Goal: Task Accomplishment & Management: Use online tool/utility

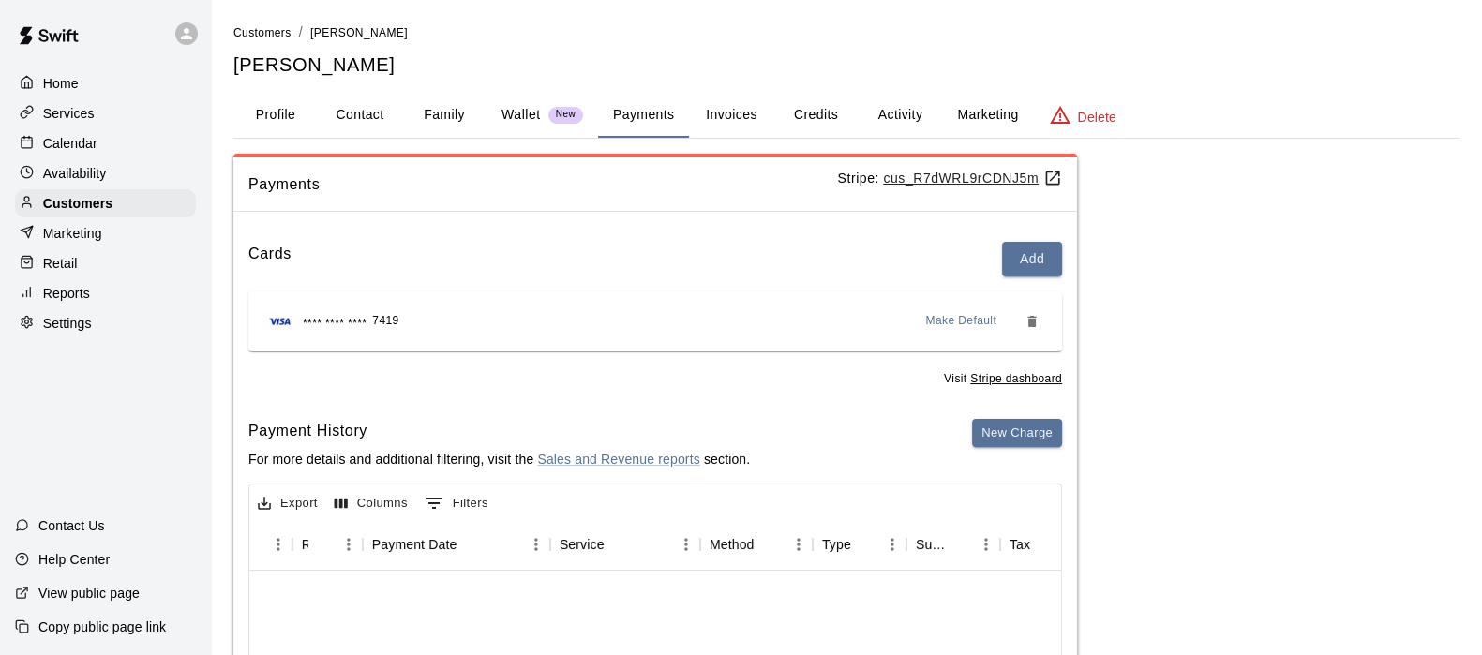
scroll to position [1031, 126]
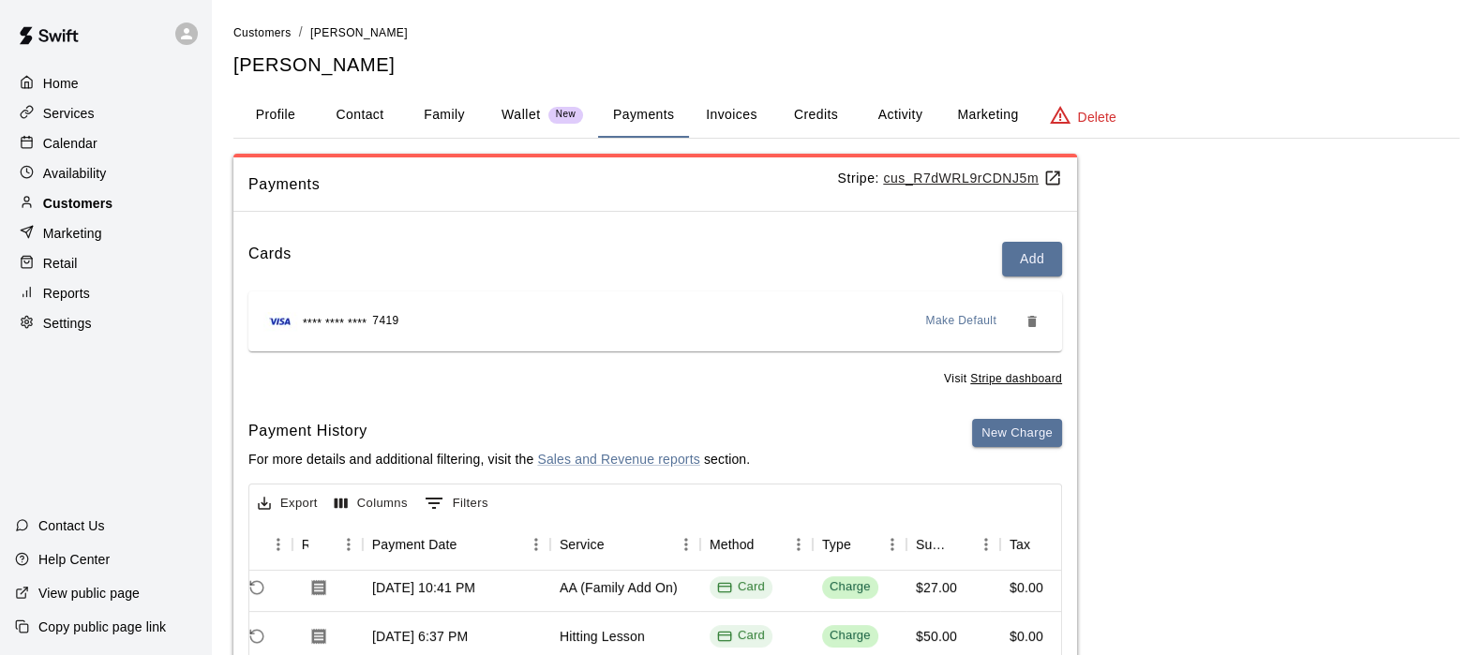
click at [57, 213] on p "Customers" at bounding box center [77, 203] width 69 height 19
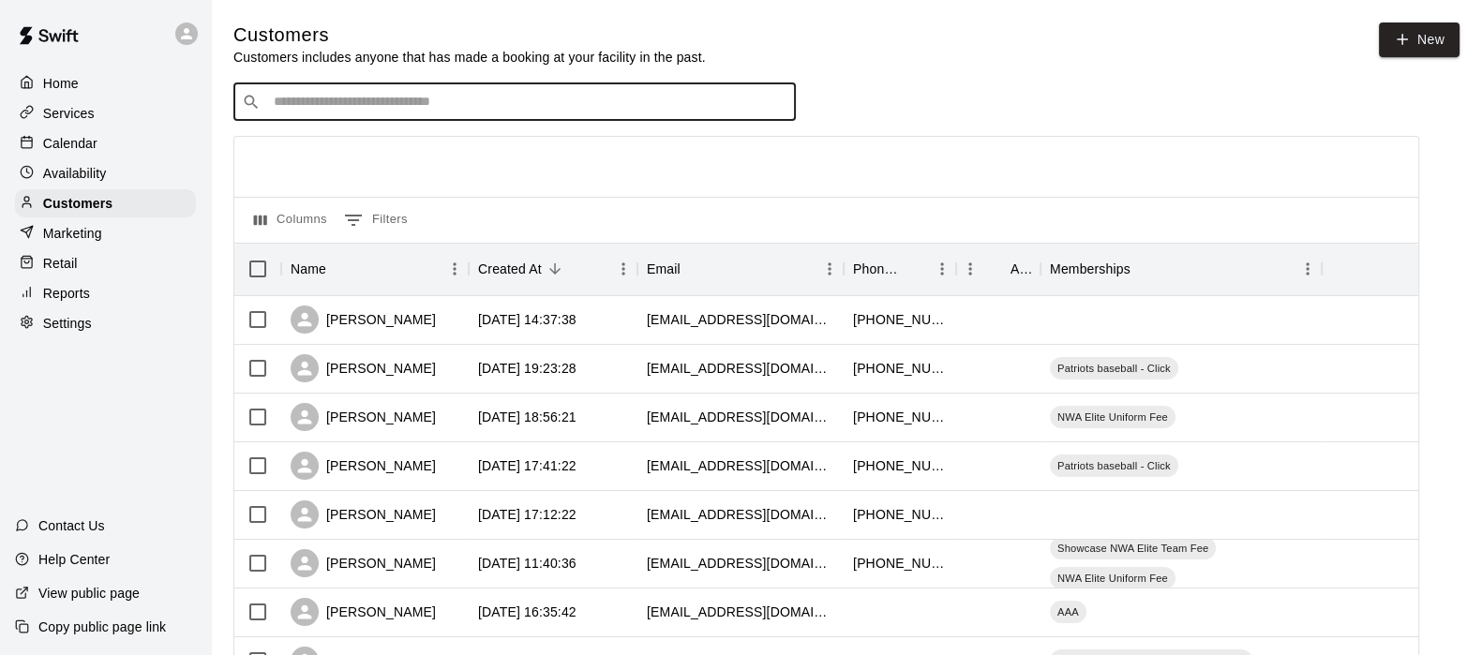
drag, startPoint x: 375, startPoint y: 119, endPoint x: 370, endPoint y: 104, distance: 15.7
click at [370, 104] on input "Search customers by name or email" at bounding box center [527, 102] width 519 height 19
type input "**********"
click at [368, 143] on p "[PERSON_NAME]" at bounding box center [343, 144] width 114 height 20
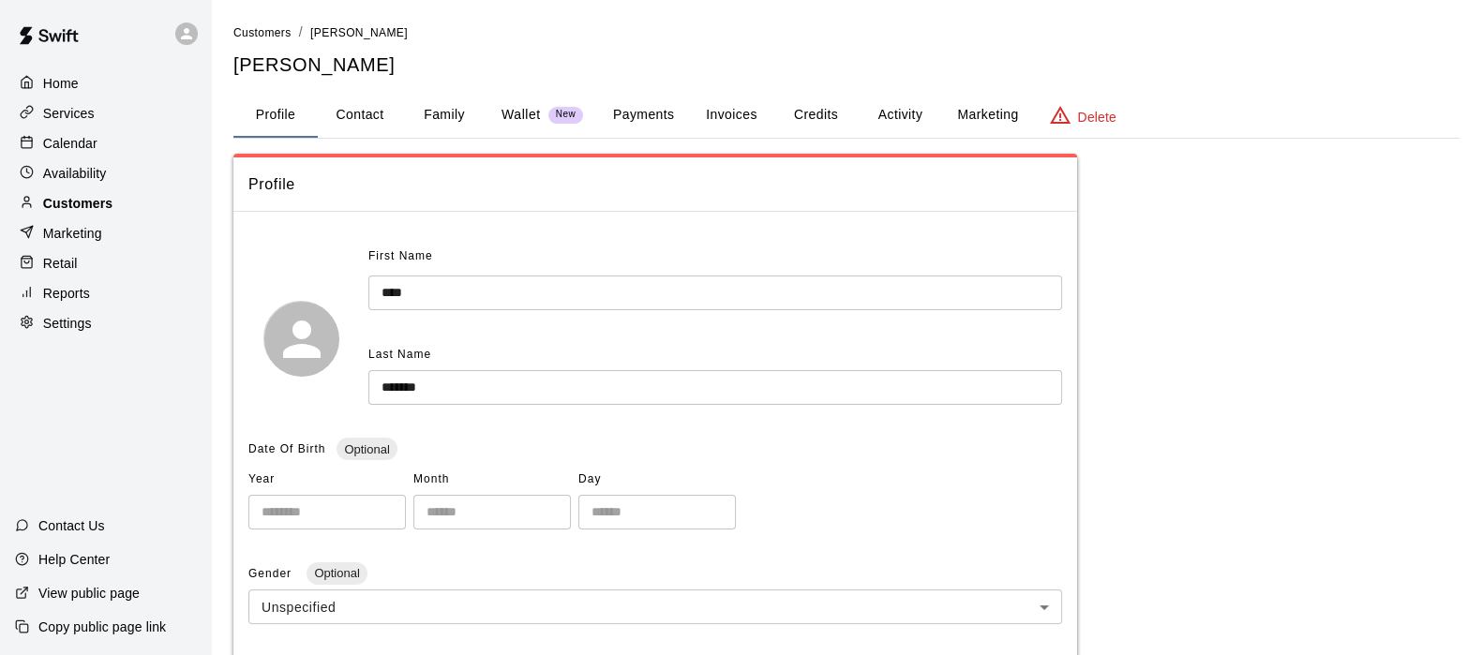
click at [129, 217] on div "Customers" at bounding box center [105, 203] width 181 height 28
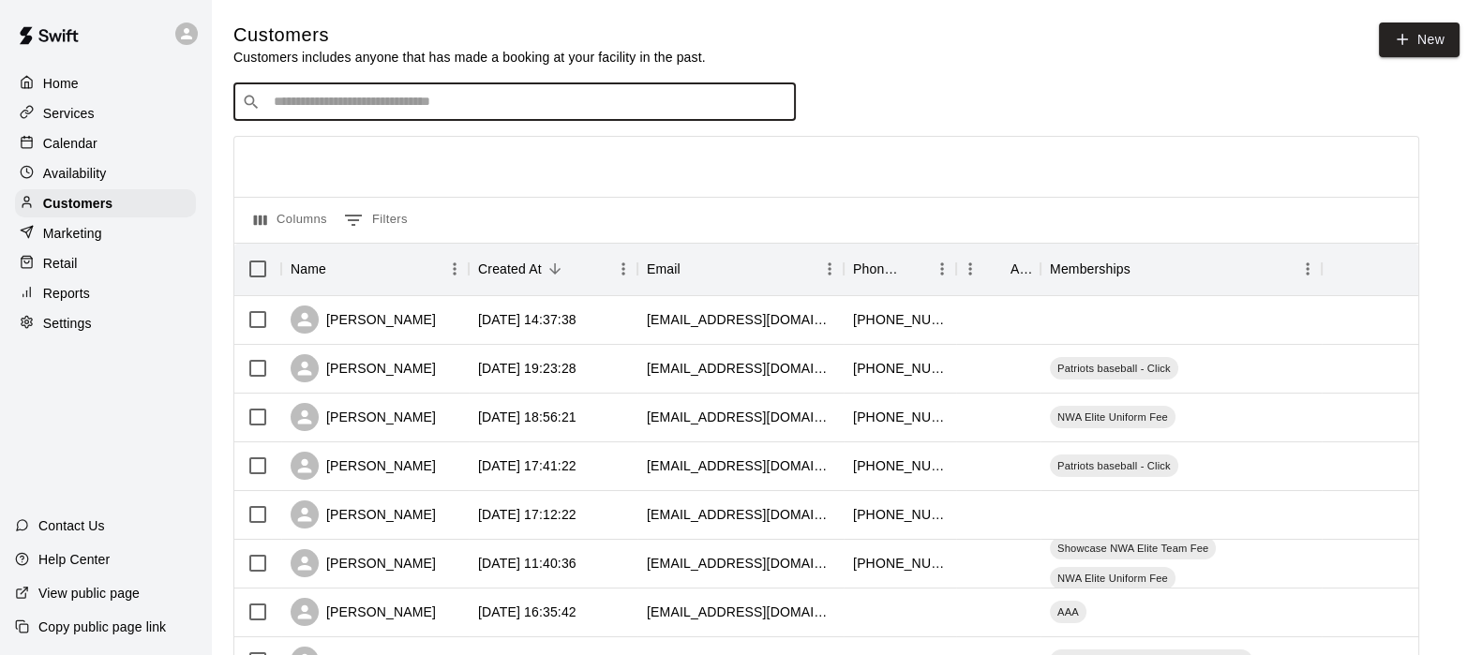
click at [287, 96] on input "Search customers by name or email" at bounding box center [527, 102] width 519 height 19
type input "******"
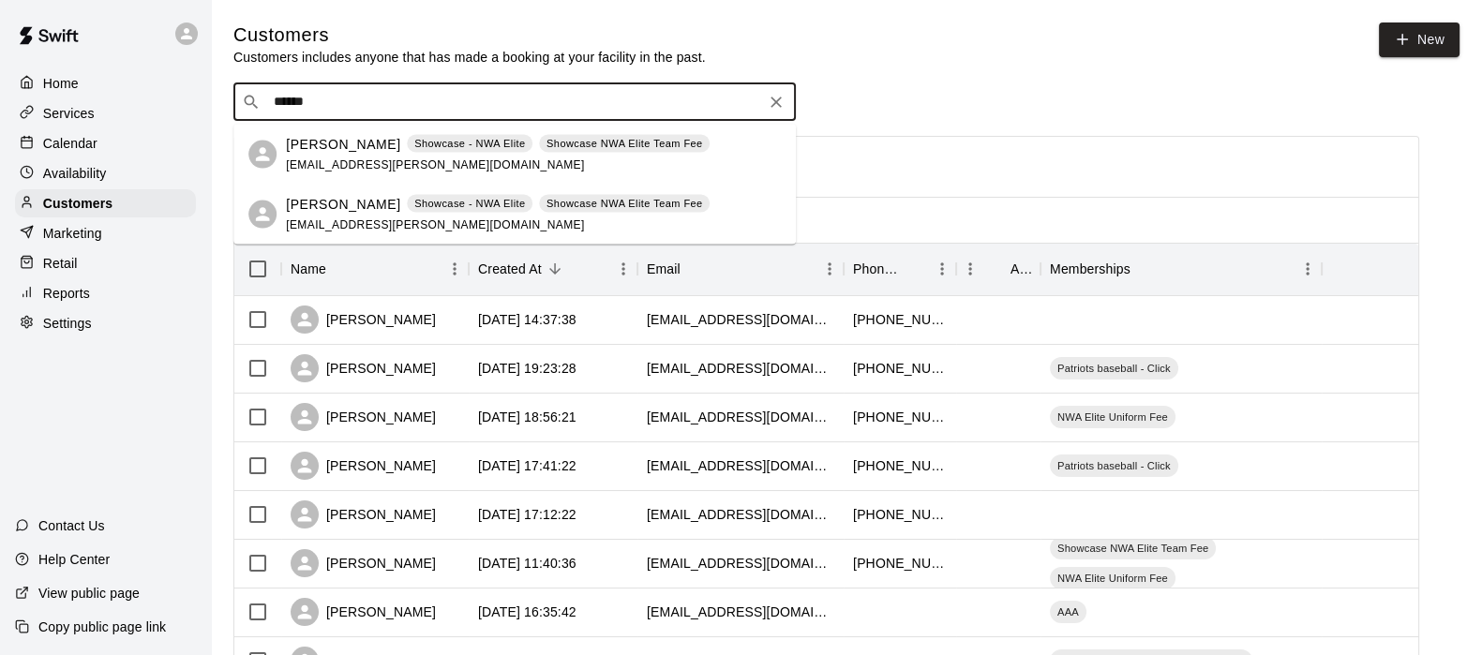
click at [320, 145] on p "[PERSON_NAME]" at bounding box center [343, 144] width 114 height 20
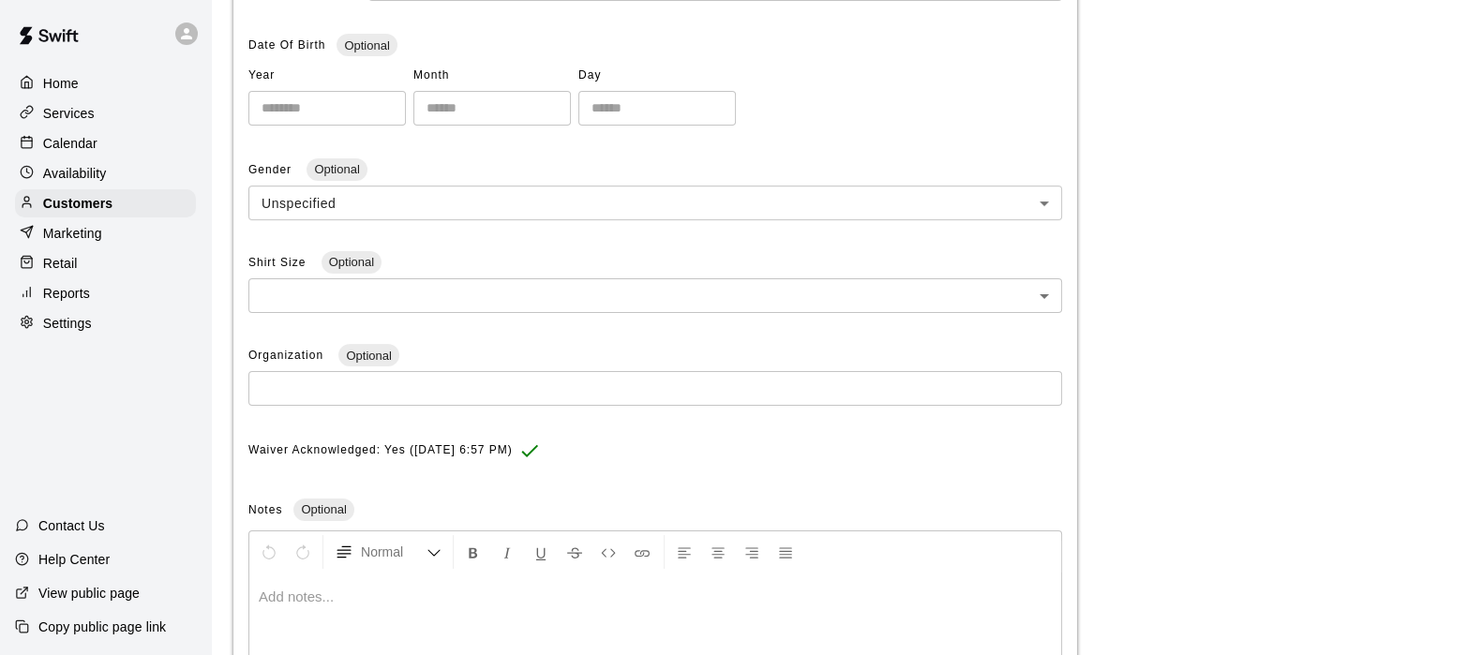
scroll to position [405, 0]
